Goal: Task Accomplishment & Management: Complete application form

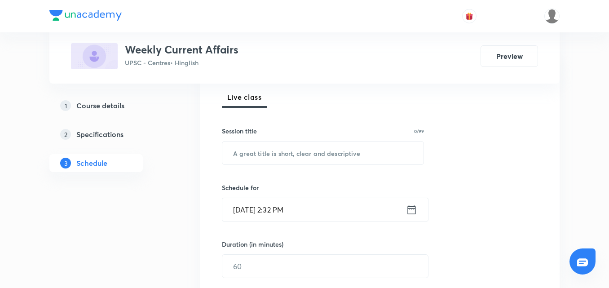
scroll to position [90, 0]
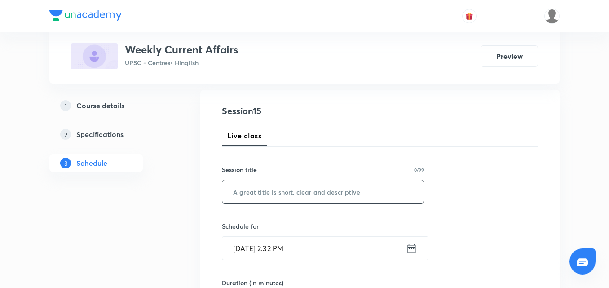
click at [286, 186] on input "text" at bounding box center [322, 191] width 201 height 23
paste input "Weekly Current Affairs"
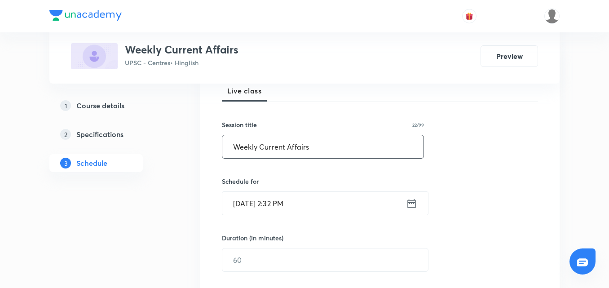
type input "Weekly Current Affairs"
click at [554, 127] on div "Session 15 Live class Session title 22/99 Weekly Current Affairs ​ Schedule for…" at bounding box center [379, 270] width 359 height 451
click at [415, 205] on icon at bounding box center [411, 203] width 11 height 13
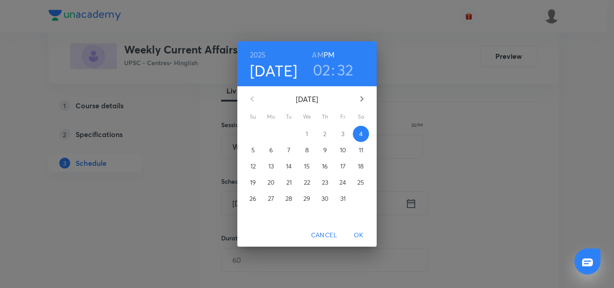
click at [252, 148] on p "5" at bounding box center [253, 150] width 4 height 9
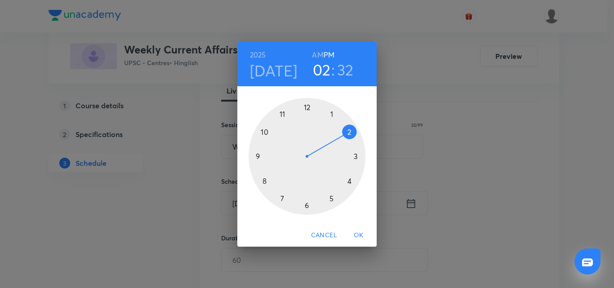
click at [307, 105] on div at bounding box center [306, 156] width 117 height 117
click at [306, 106] on div at bounding box center [306, 156] width 117 height 117
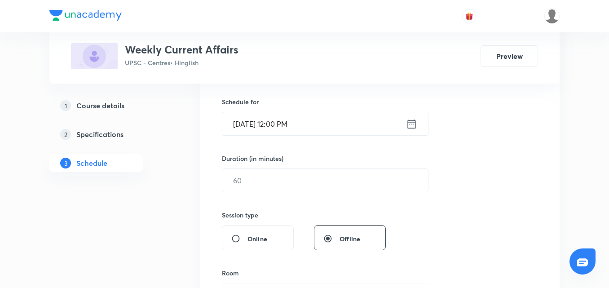
scroll to position [225, 0]
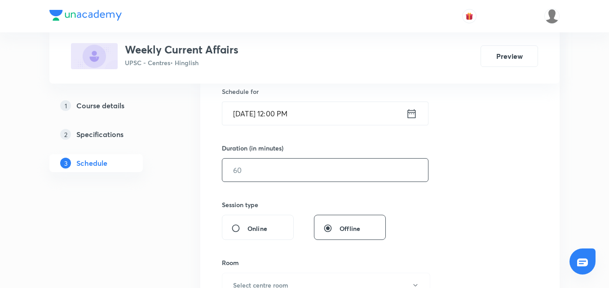
click at [316, 174] on input "text" at bounding box center [325, 170] width 206 height 23
type input "120"
click at [531, 138] on div "Session 15 Live class Session title 22/99 Weekly Current Affairs ​ Schedule for…" at bounding box center [380, 180] width 316 height 422
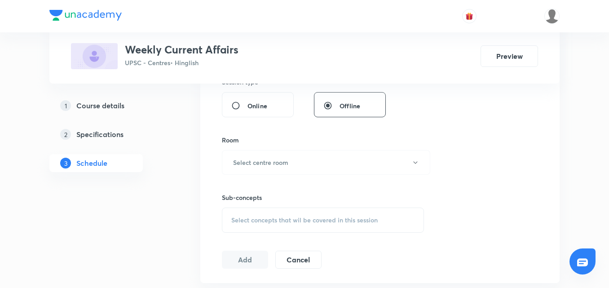
scroll to position [359, 0]
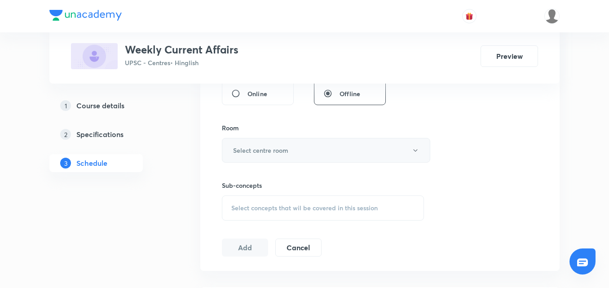
click at [416, 156] on button "Select centre room" at bounding box center [326, 150] width 208 height 25
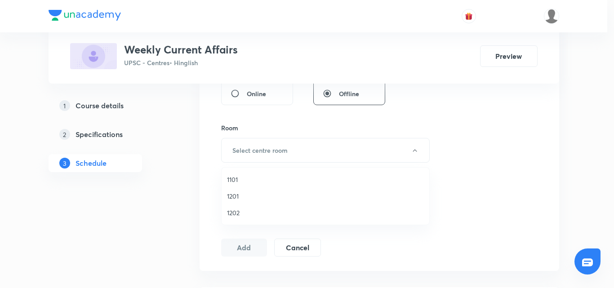
click at [228, 174] on li "1101" at bounding box center [325, 179] width 208 height 17
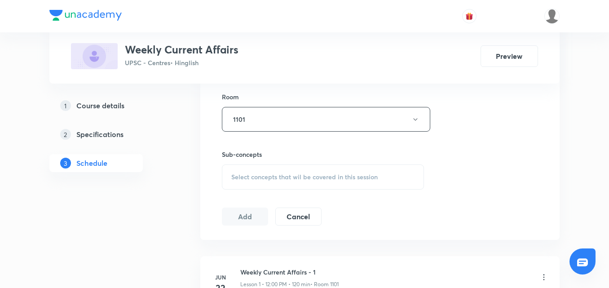
scroll to position [404, 0]
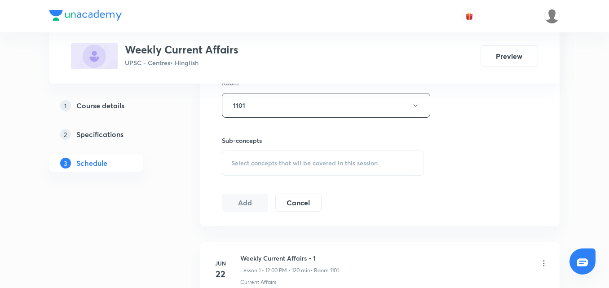
click at [333, 163] on span "Select concepts that wil be covered in this session" at bounding box center [304, 162] width 146 height 7
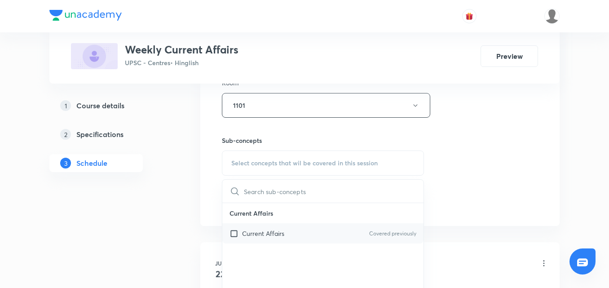
click at [292, 239] on div "Current Affairs Covered previously" at bounding box center [322, 233] width 201 height 20
checkbox input "true"
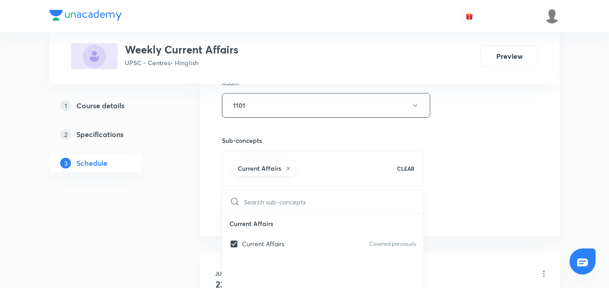
click at [476, 170] on div "Session 15 Live class Session title 22/99 Weekly Current Affairs ​ Schedule for…" at bounding box center [380, 6] width 316 height 432
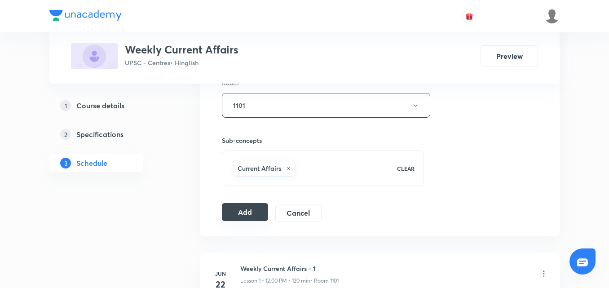
click at [259, 206] on button "Add" at bounding box center [245, 212] width 46 height 18
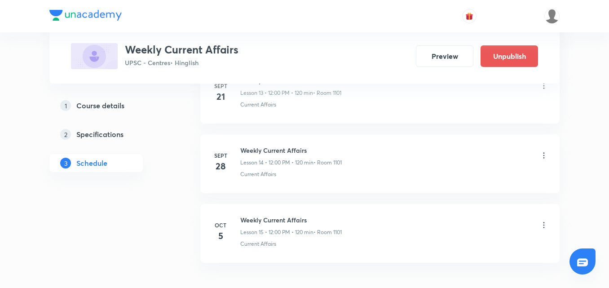
scroll to position [1477, 0]
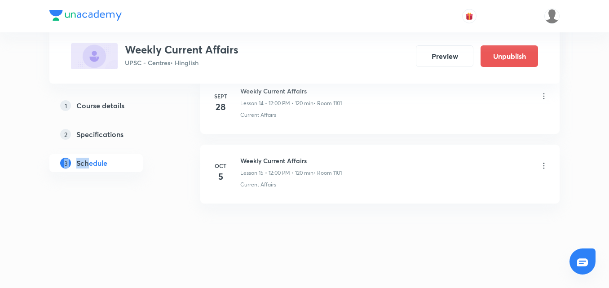
drag, startPoint x: 63, startPoint y: 161, endPoint x: 87, endPoint y: 205, distance: 49.7
drag, startPoint x: 579, startPoint y: 261, endPoint x: 452, endPoint y: 260, distance: 127.1
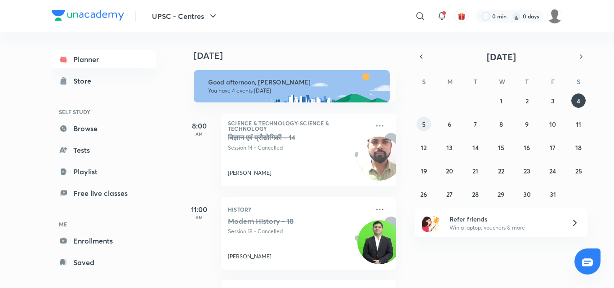
click at [424, 123] on abbr "5" at bounding box center [424, 124] width 4 height 9
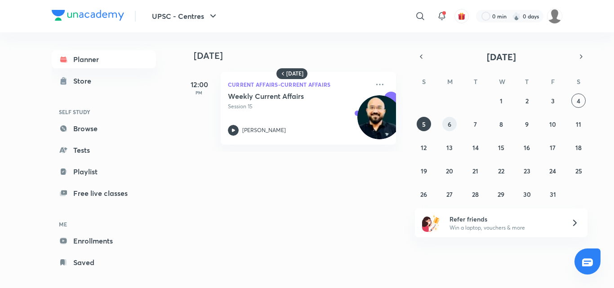
click at [452, 124] on button "6" at bounding box center [449, 124] width 14 height 14
